Goal: Navigation & Orientation: Find specific page/section

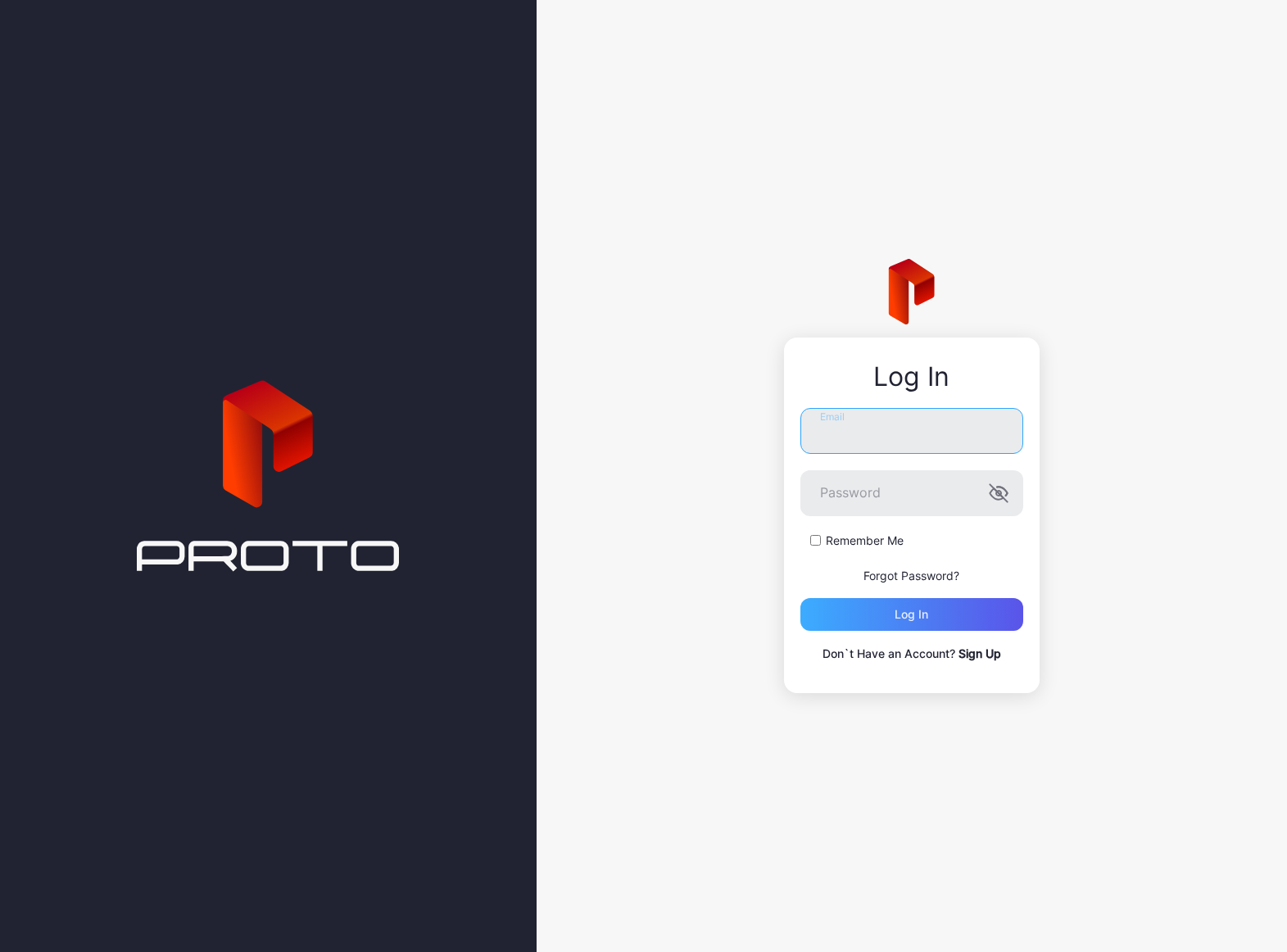
type input "**********"
click at [918, 618] on div "Log in" at bounding box center [911, 614] width 34 height 13
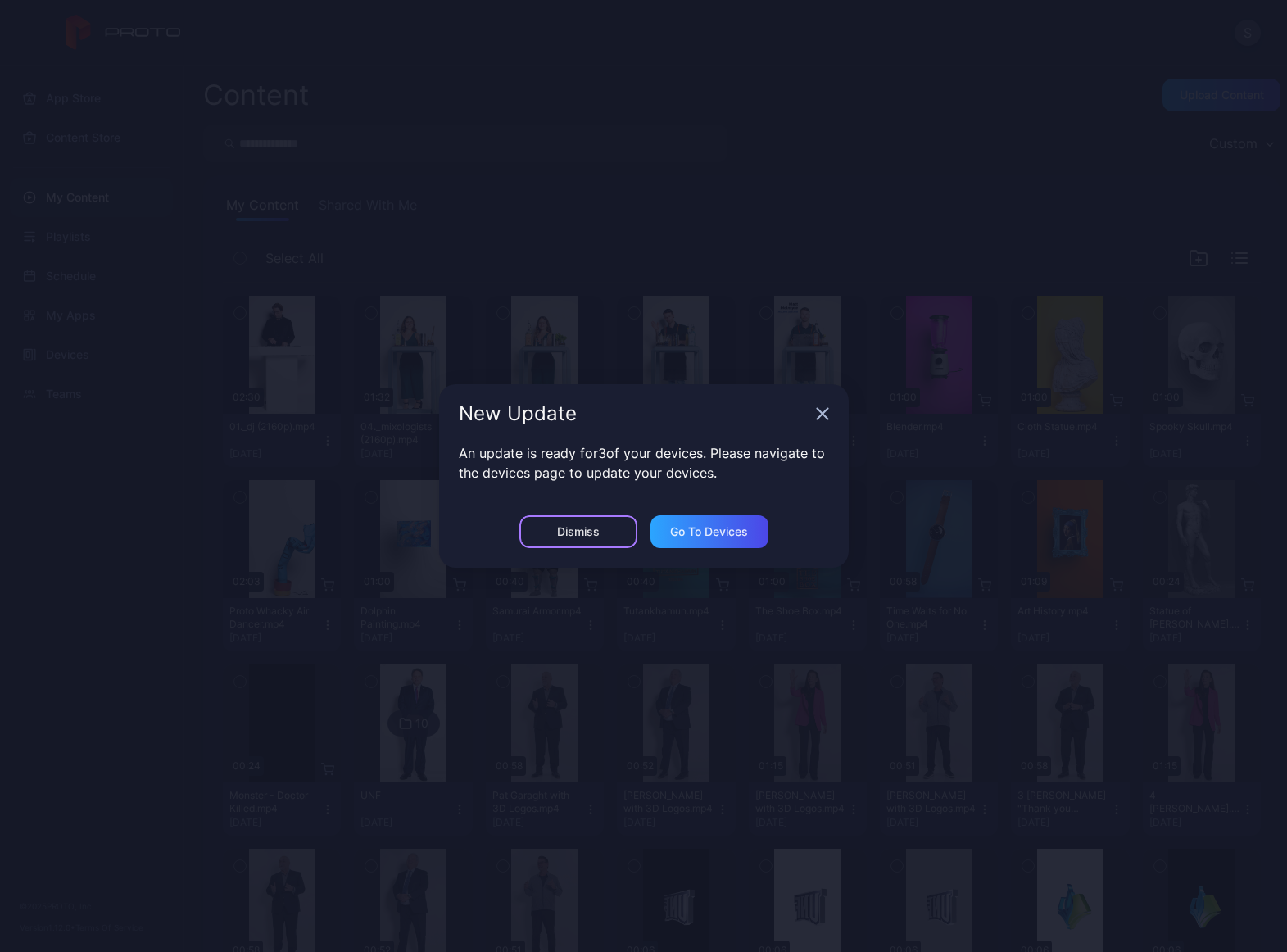
click at [585, 534] on div "Dismiss" at bounding box center [578, 531] width 43 height 13
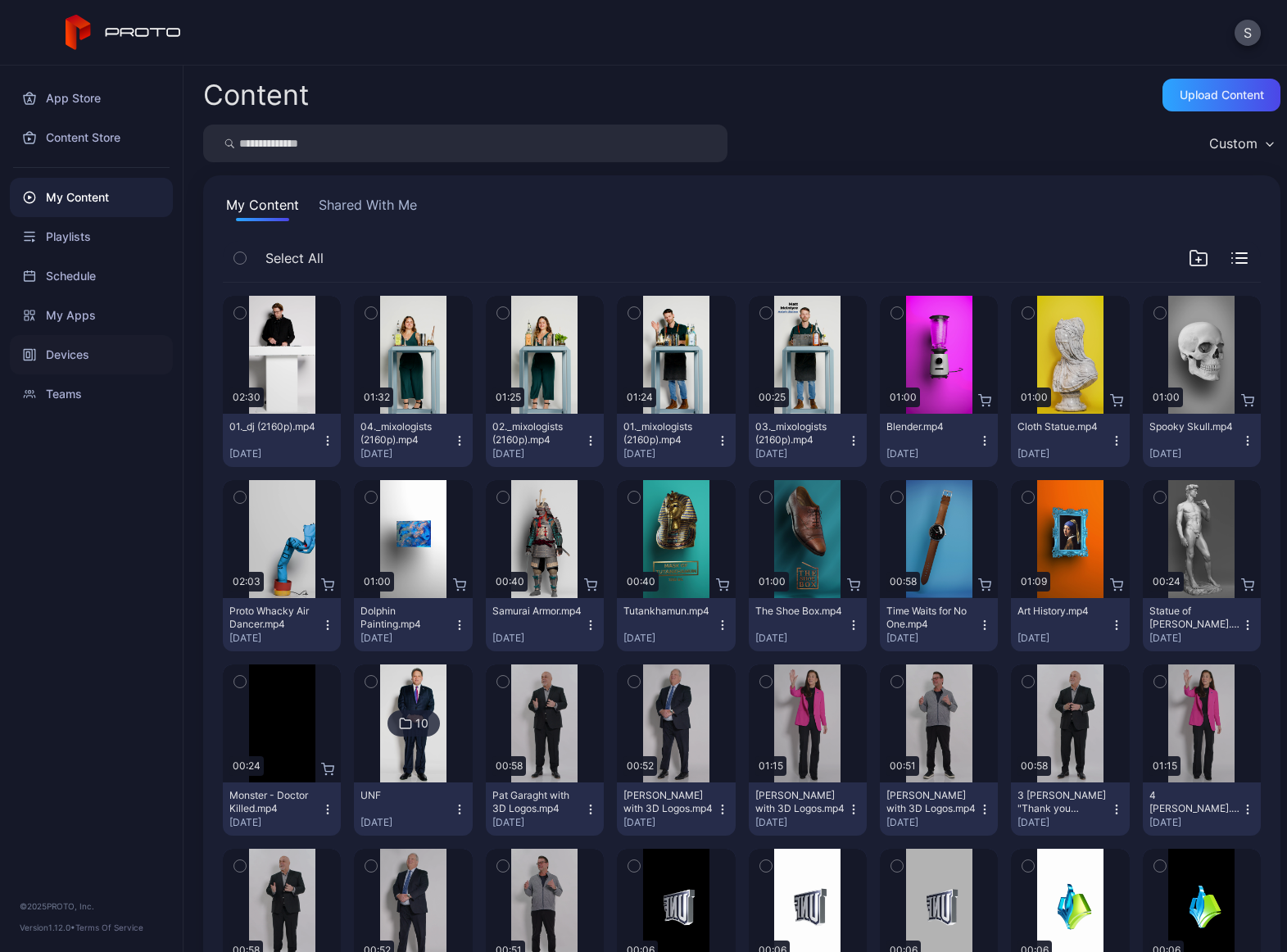
click at [65, 355] on div "Devices" at bounding box center [91, 354] width 163 height 39
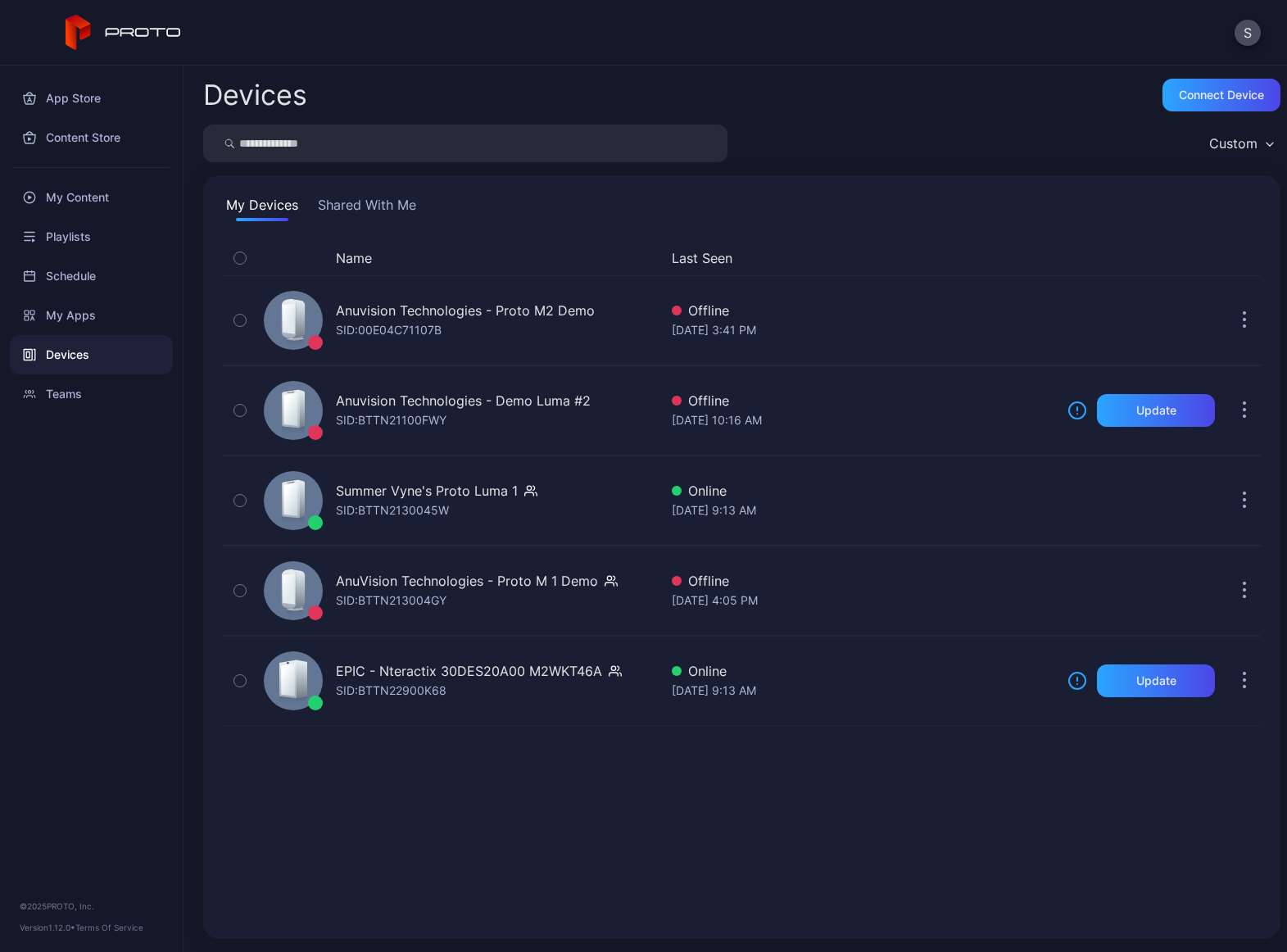
click at [364, 200] on button "Shared With Me" at bounding box center [367, 208] width 105 height 27
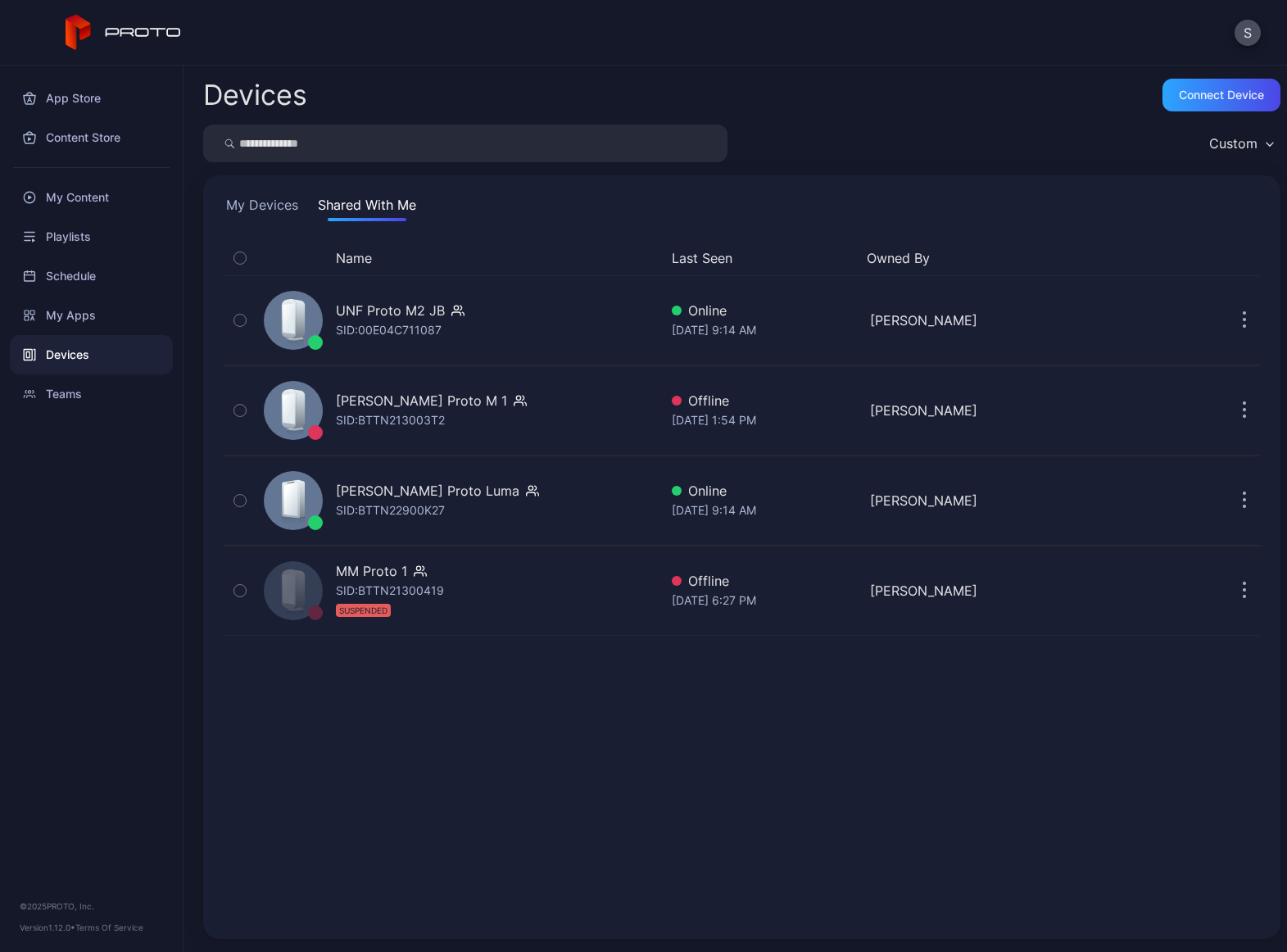
click at [272, 197] on button "My Devices" at bounding box center [262, 208] width 79 height 27
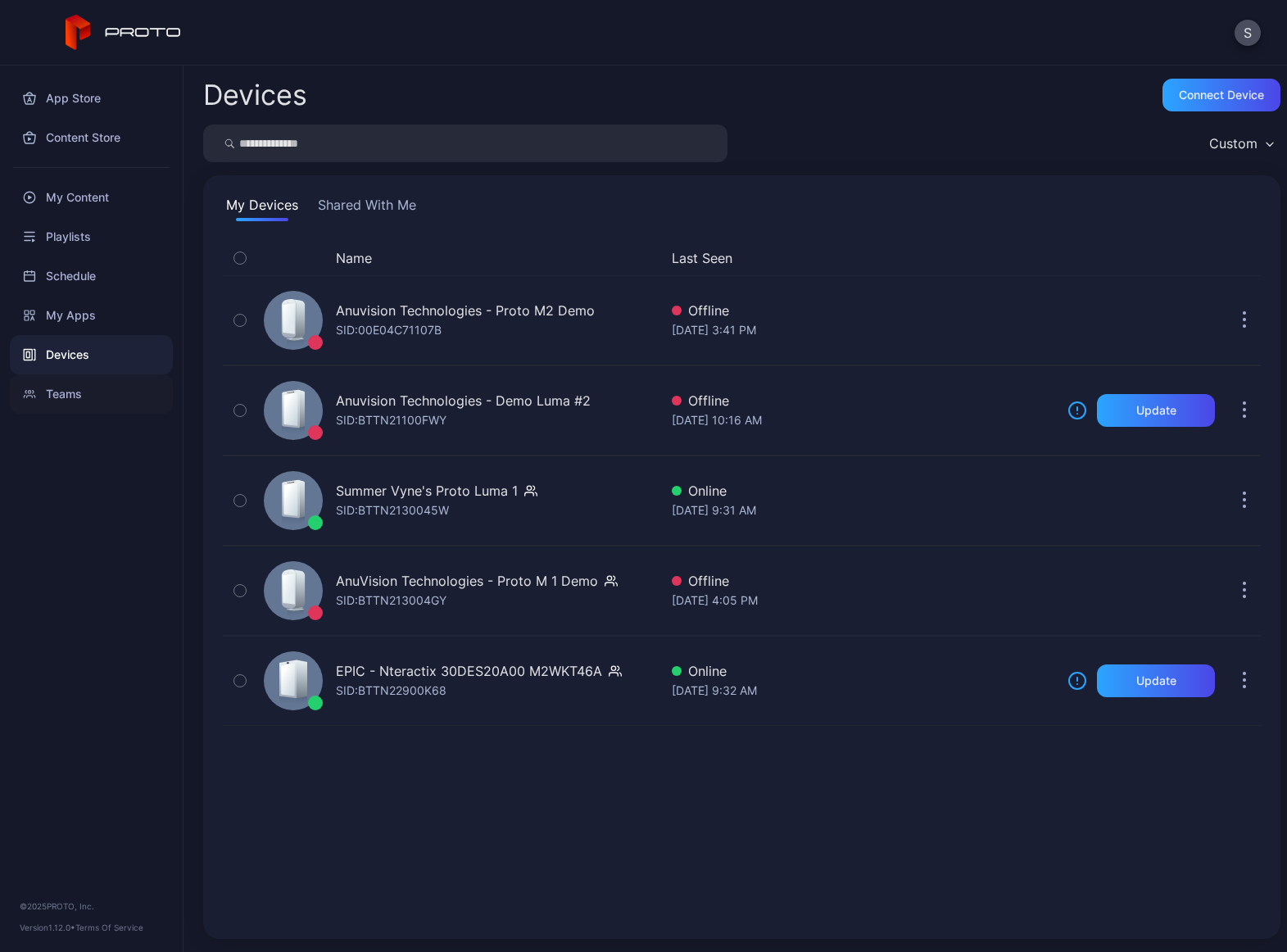
click at [68, 398] on div "Teams" at bounding box center [91, 393] width 163 height 39
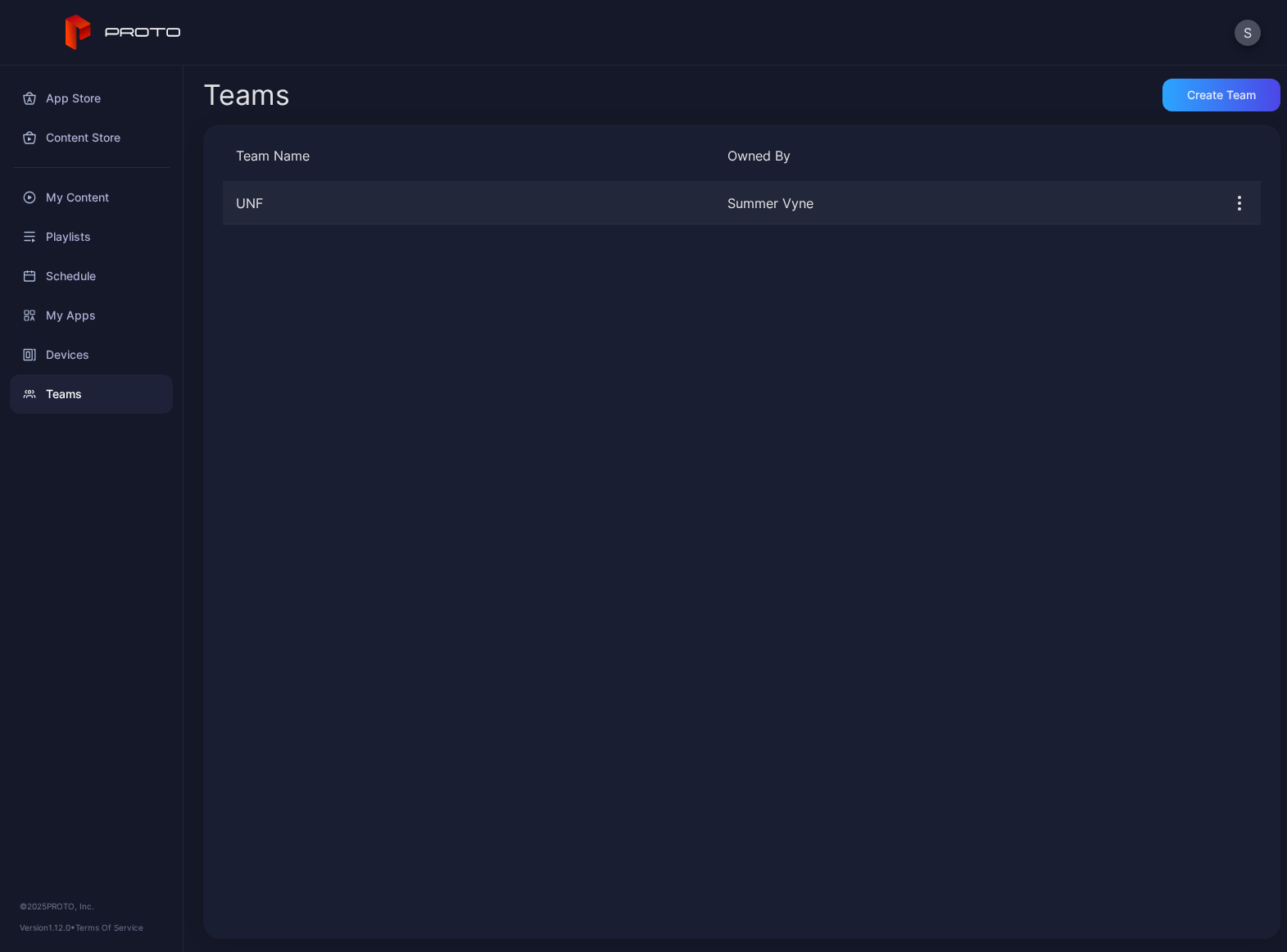
click at [277, 202] on div "UNF" at bounding box center [468, 203] width 491 height 20
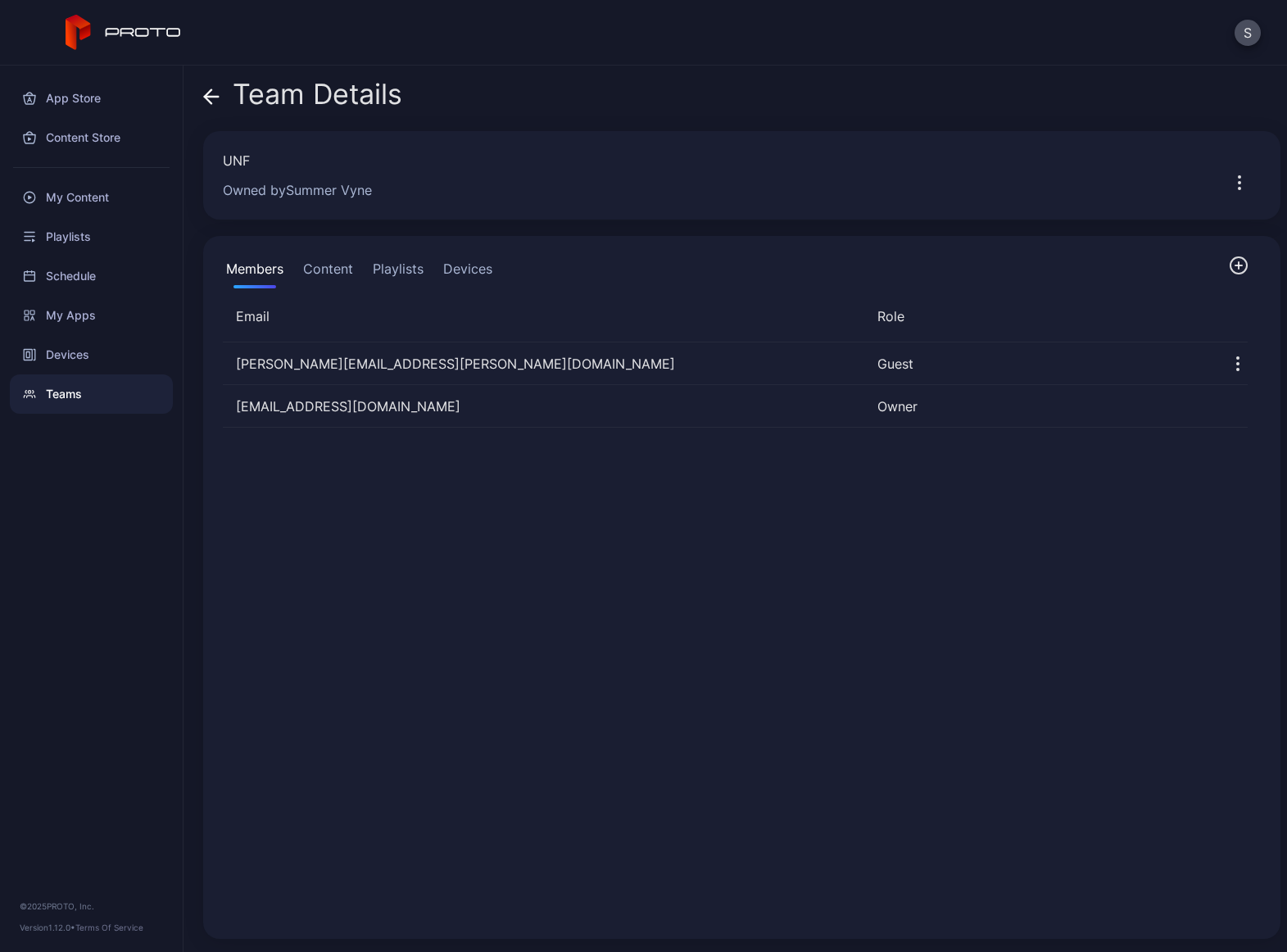
click at [340, 268] on button "Content" at bounding box center [329, 272] width 57 height 33
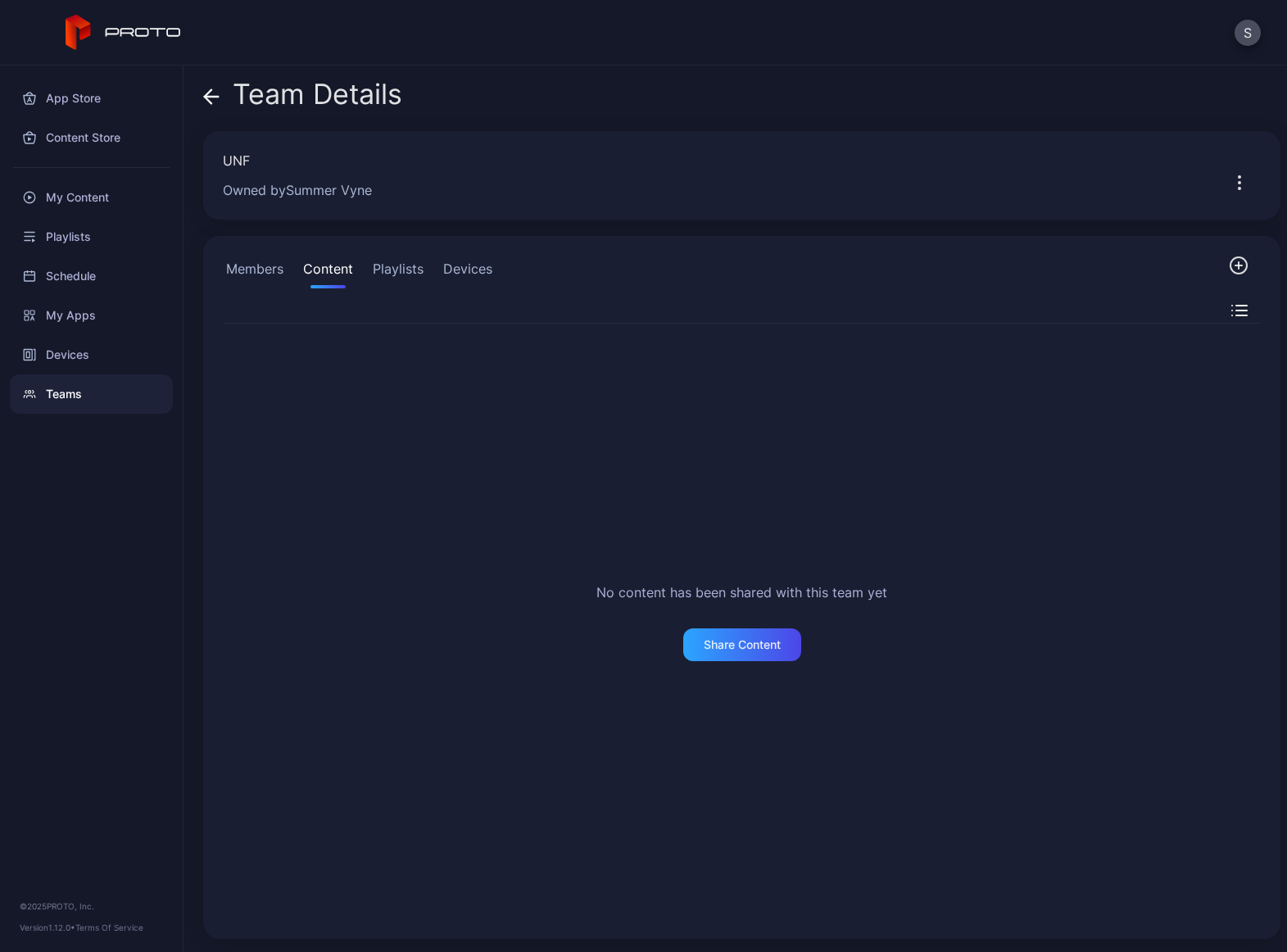
click at [410, 265] on button "Playlists" at bounding box center [398, 272] width 58 height 33
click at [456, 265] on button "Devices" at bounding box center [467, 272] width 56 height 33
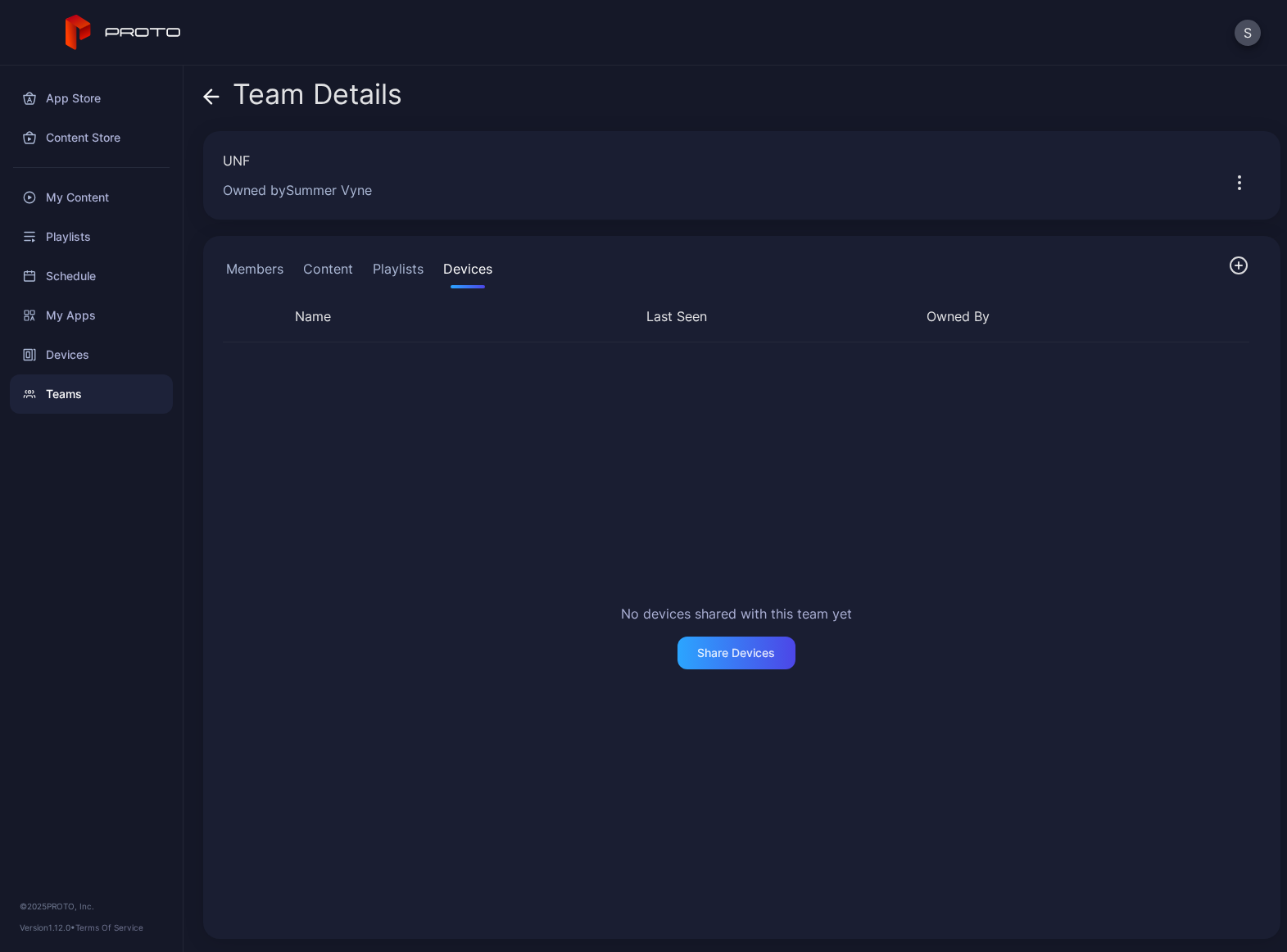
click at [245, 266] on button "Members" at bounding box center [255, 272] width 64 height 33
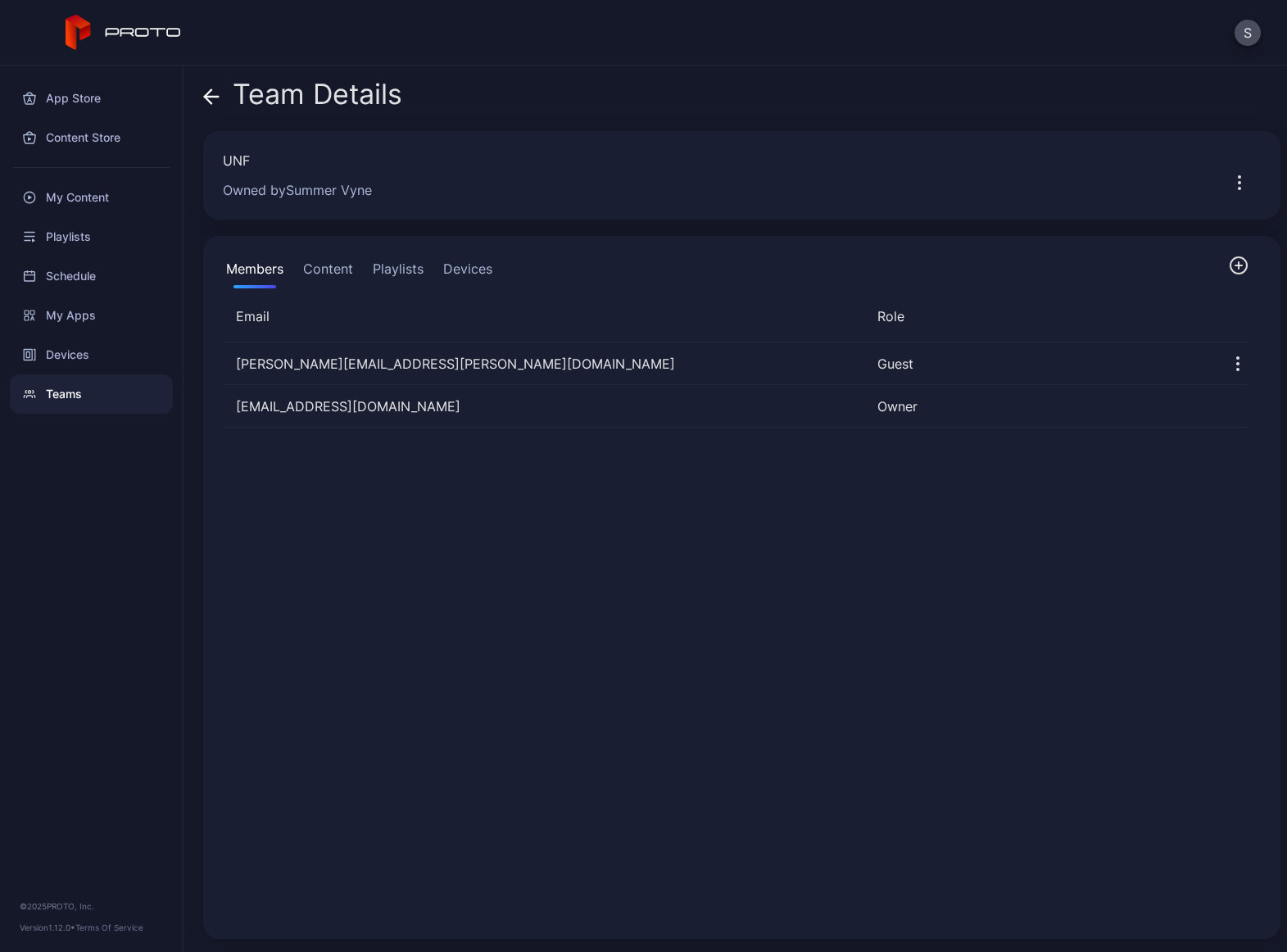
click at [213, 101] on icon at bounding box center [211, 97] width 16 height 16
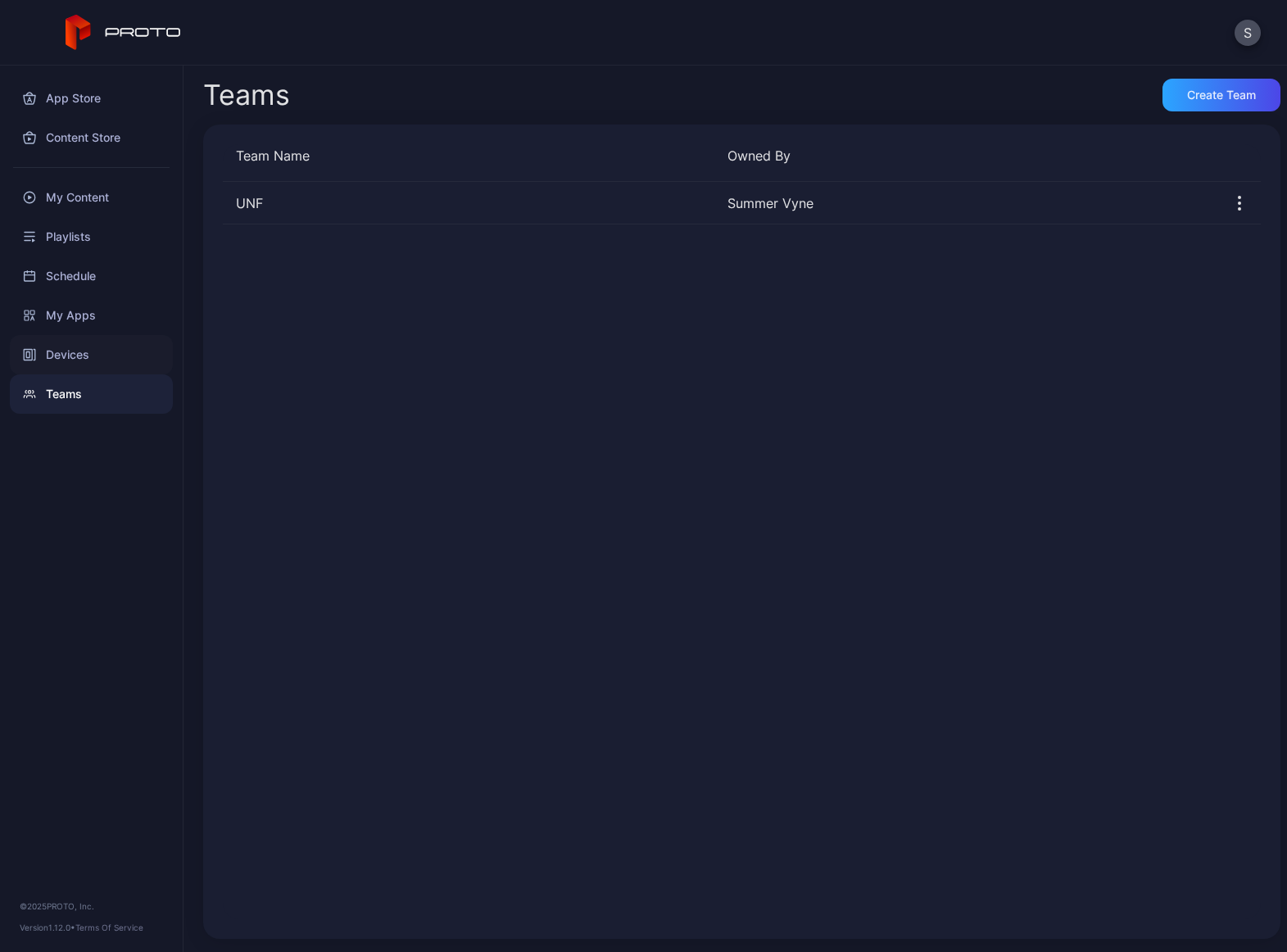
click at [67, 350] on div "Devices" at bounding box center [91, 354] width 163 height 39
